Goal: Task Accomplishment & Management: Manage account settings

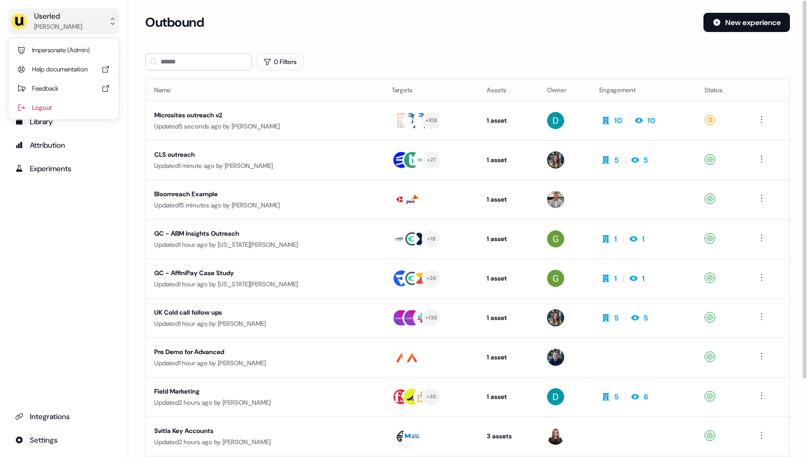
click at [96, 19] on button "Userled [PERSON_NAME]" at bounding box center [64, 22] width 110 height 26
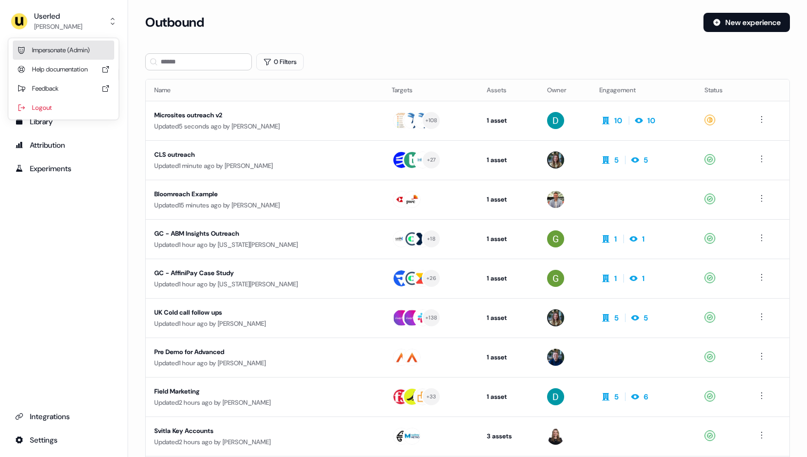
click at [87, 47] on div "Impersonate (Admin)" at bounding box center [63, 50] width 101 height 19
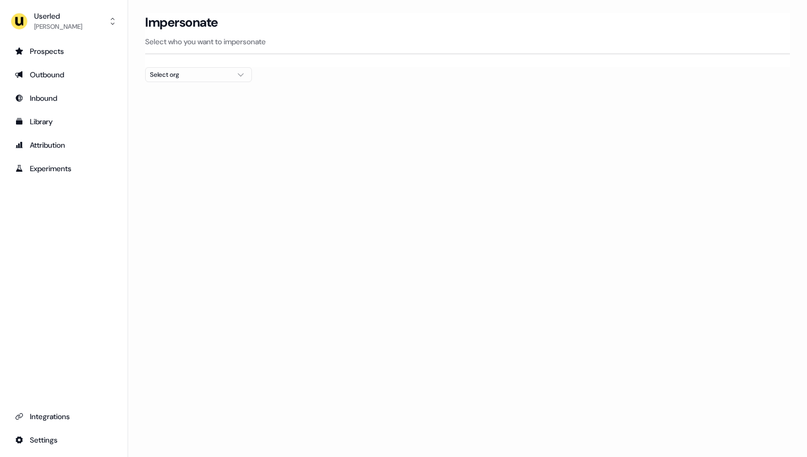
click at [180, 75] on div "Select org" at bounding box center [190, 74] width 80 height 11
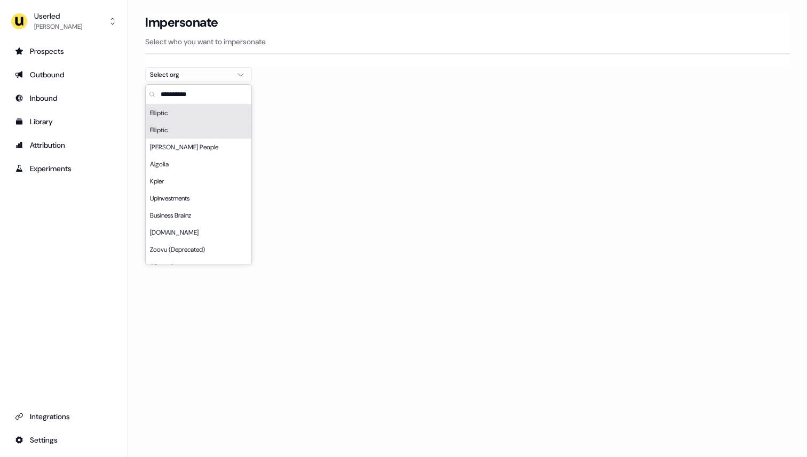
type input "*"
type input "***"
click at [170, 112] on div "Wiiisdom" at bounding box center [199, 113] width 106 height 17
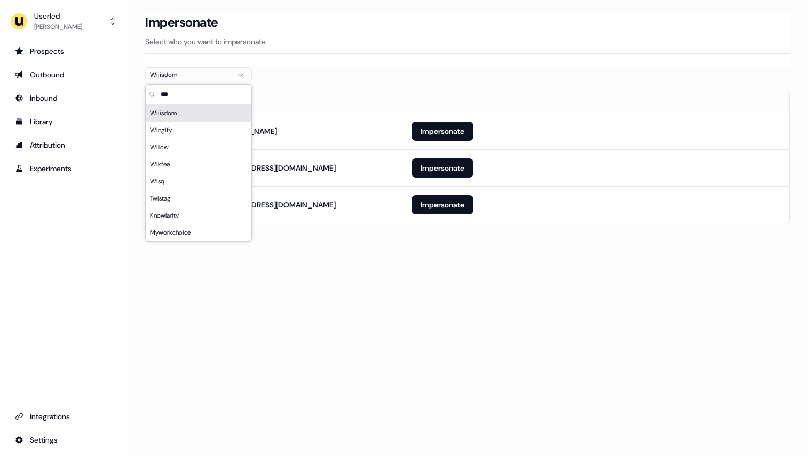
click at [296, 56] on div "Impersonate Select who you want to impersonate" at bounding box center [467, 40] width 645 height 54
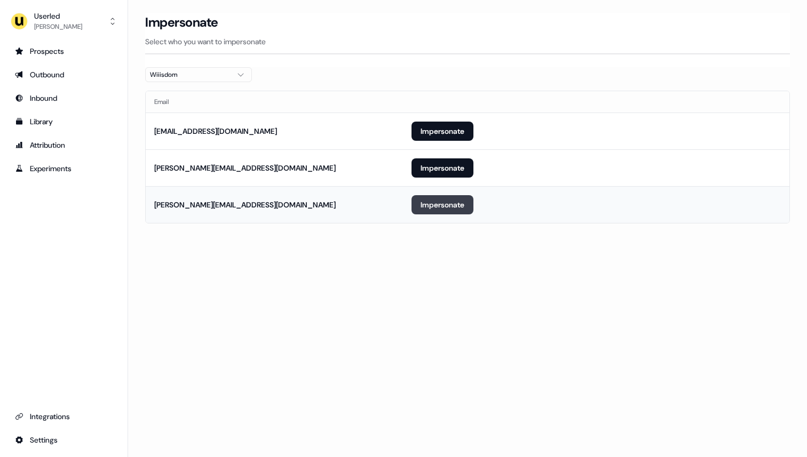
click at [434, 202] on button "Impersonate" at bounding box center [442, 204] width 62 height 19
